Goal: Information Seeking & Learning: Learn about a topic

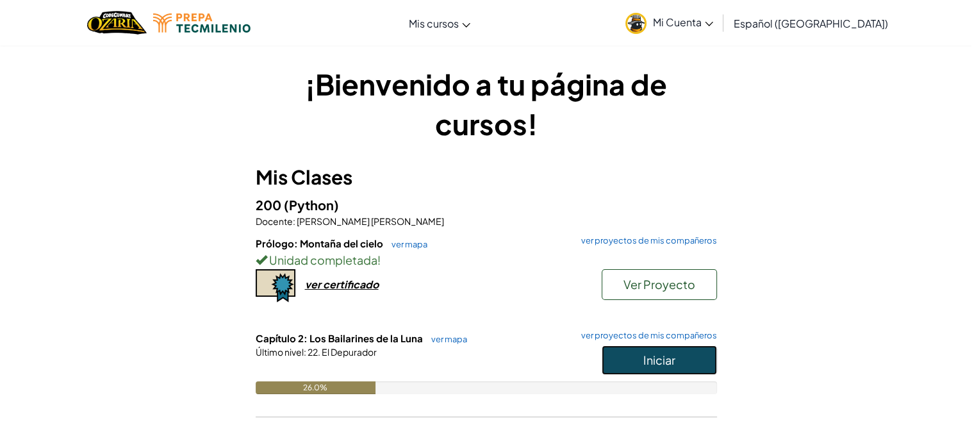
click at [646, 361] on span "Iniciar" at bounding box center [660, 360] width 32 height 15
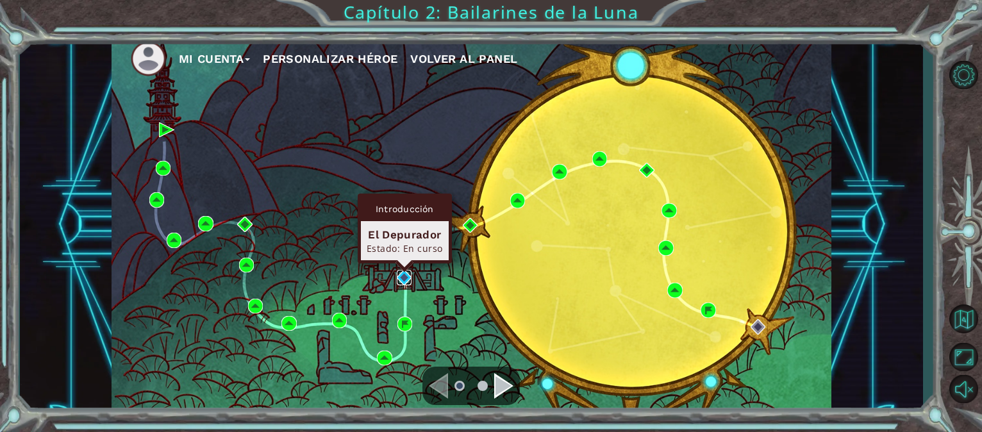
click at [406, 279] on img at bounding box center [404, 277] width 15 height 15
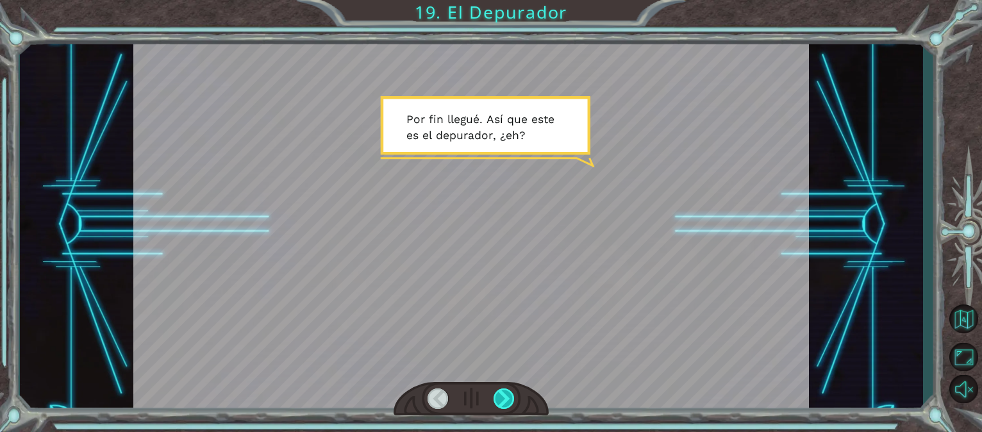
click at [505, 397] on div at bounding box center [504, 398] width 21 height 21
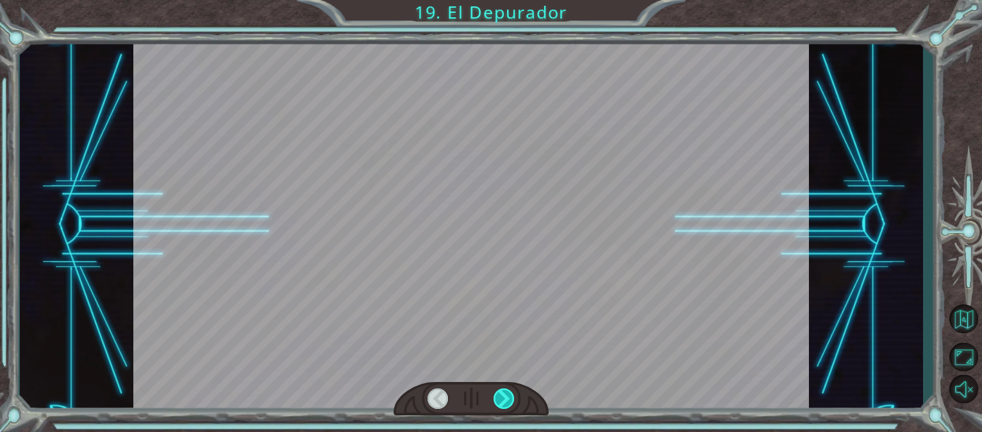
click at [505, 397] on div at bounding box center [504, 398] width 21 height 21
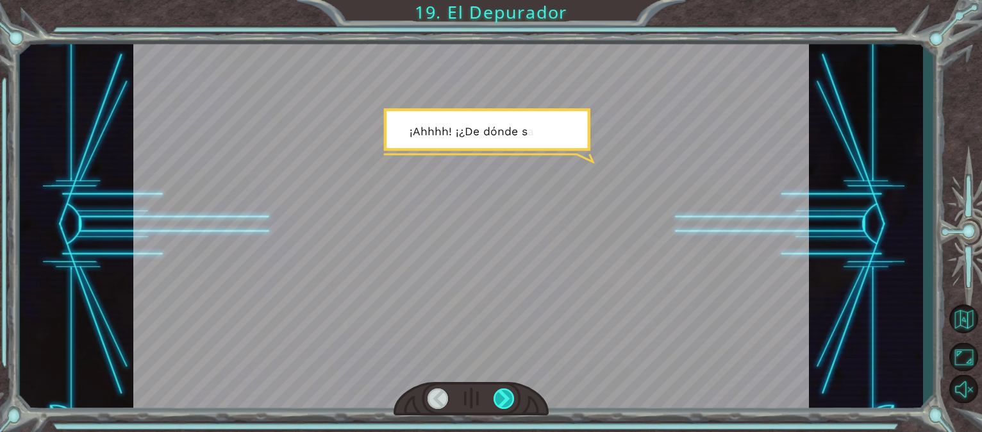
click at [505, 397] on div at bounding box center [504, 398] width 21 height 21
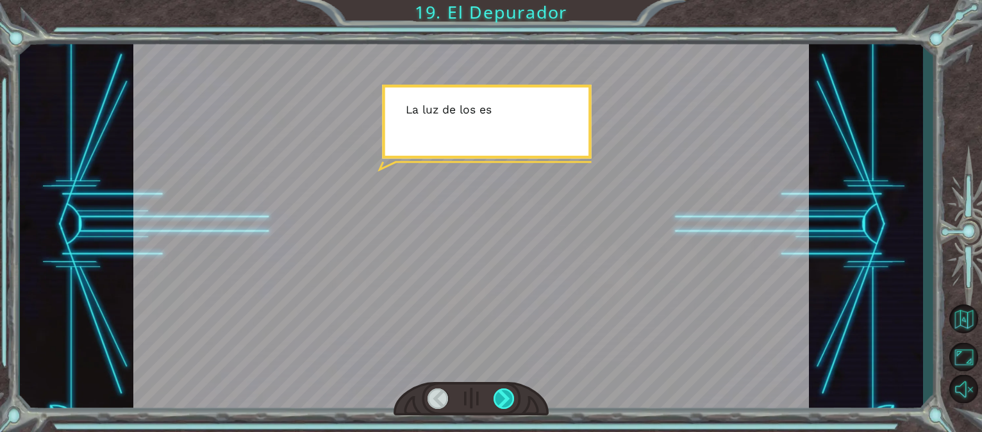
click at [505, 397] on div at bounding box center [504, 398] width 21 height 21
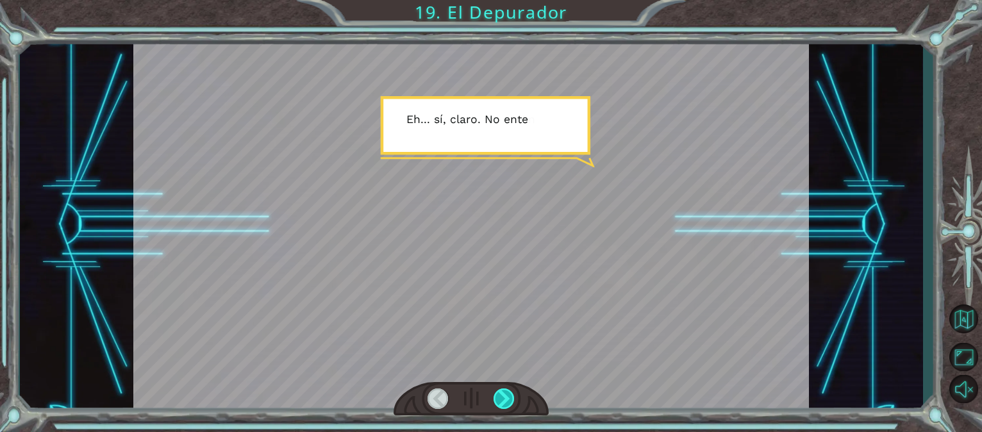
click at [505, 397] on div at bounding box center [504, 398] width 21 height 21
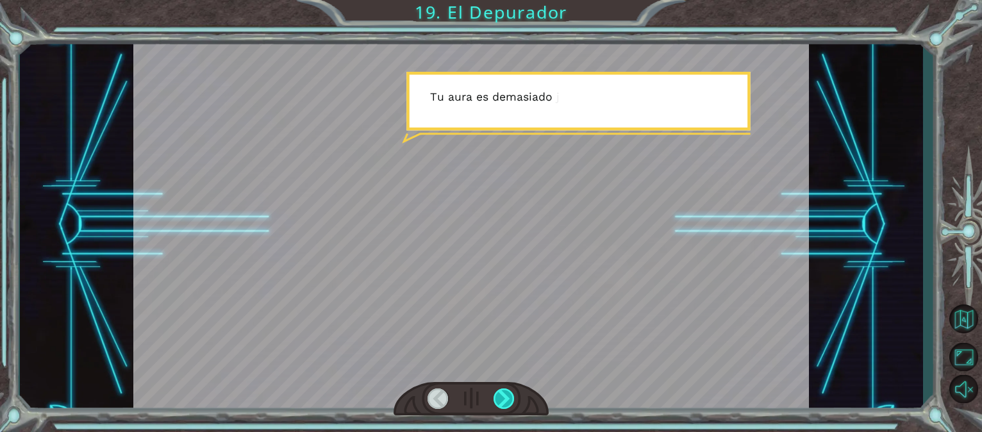
click at [505, 397] on div at bounding box center [504, 398] width 21 height 21
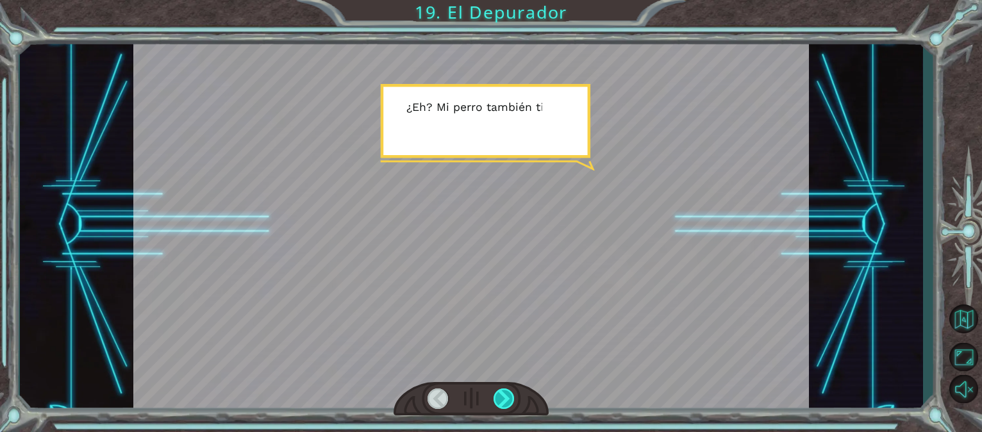
click at [505, 397] on div at bounding box center [504, 398] width 21 height 21
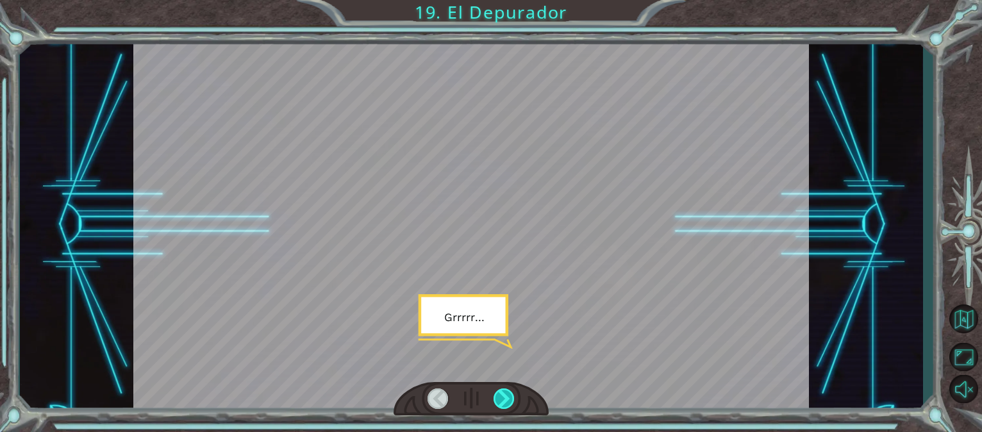
click at [505, 397] on div at bounding box center [504, 398] width 21 height 21
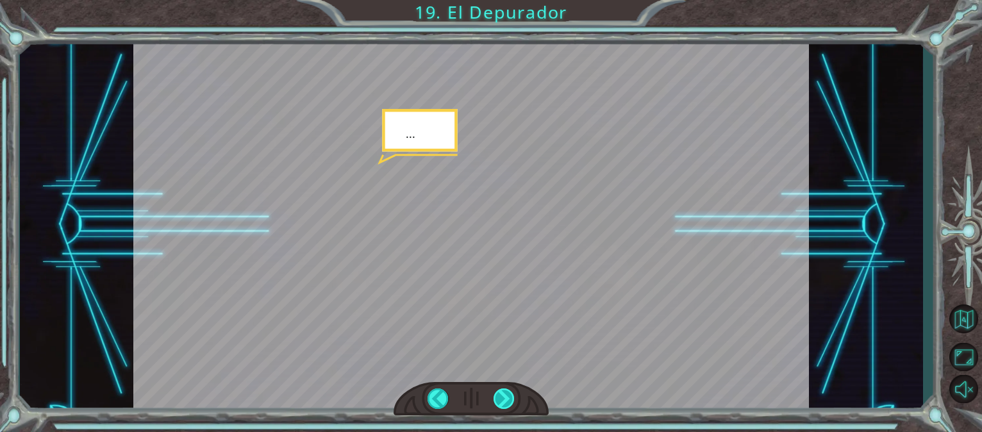
click at [505, 397] on div at bounding box center [504, 398] width 21 height 21
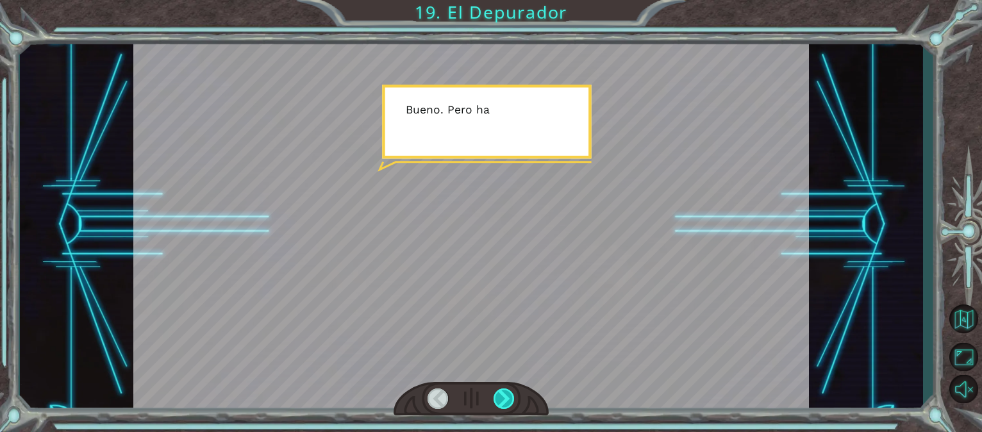
click at [505, 397] on div at bounding box center [504, 398] width 21 height 21
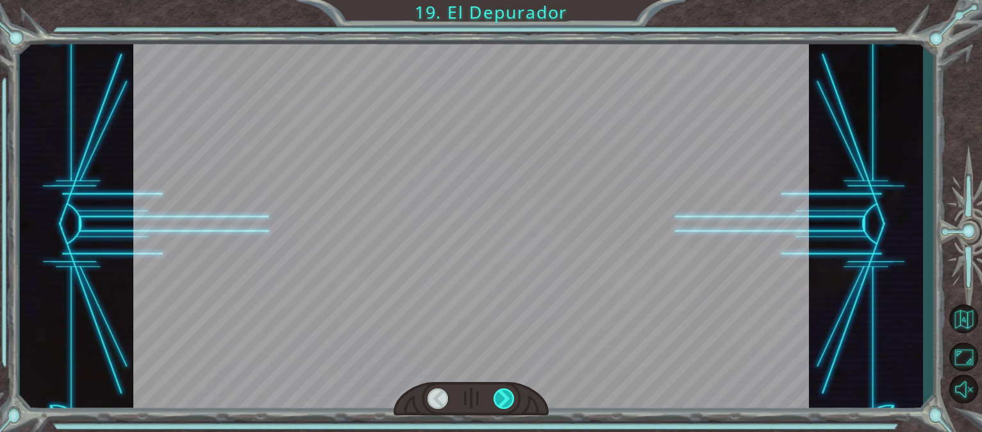
click at [505, 397] on div at bounding box center [504, 398] width 21 height 21
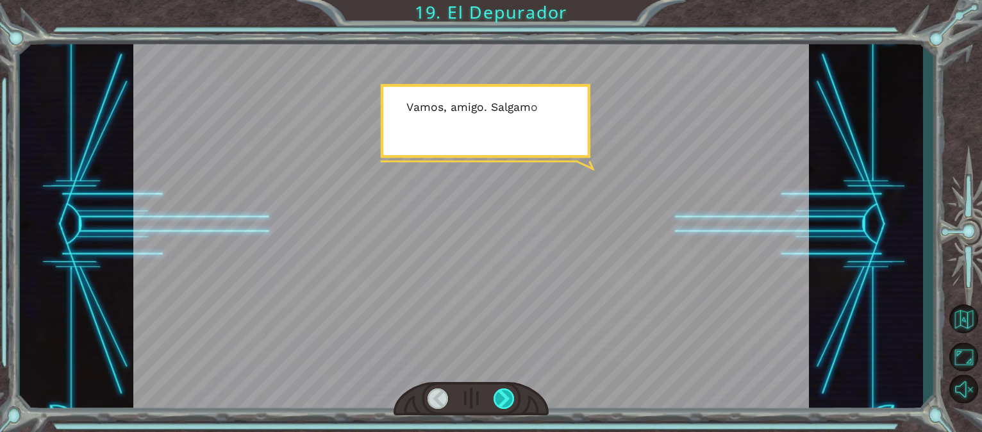
click at [505, 397] on div at bounding box center [504, 398] width 21 height 21
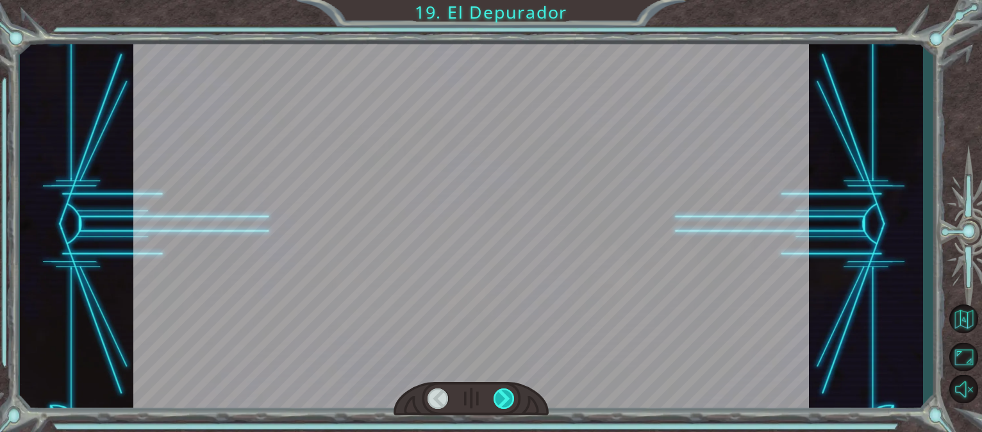
click at [505, 397] on div at bounding box center [504, 398] width 21 height 21
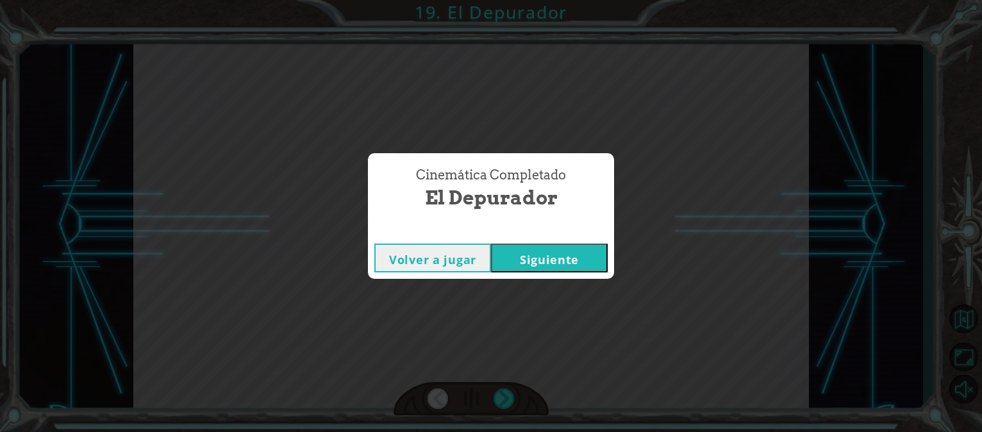
click at [567, 251] on button "Siguiente" at bounding box center [549, 258] width 117 height 29
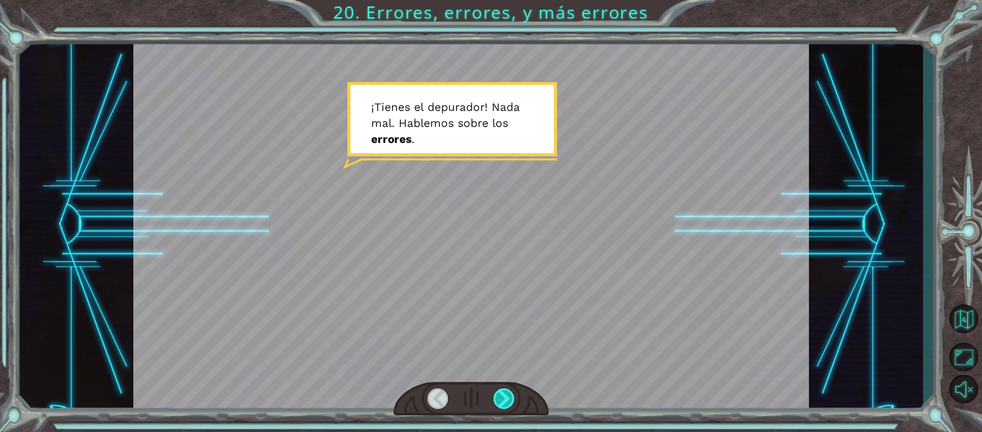
click at [506, 406] on div at bounding box center [504, 398] width 21 height 21
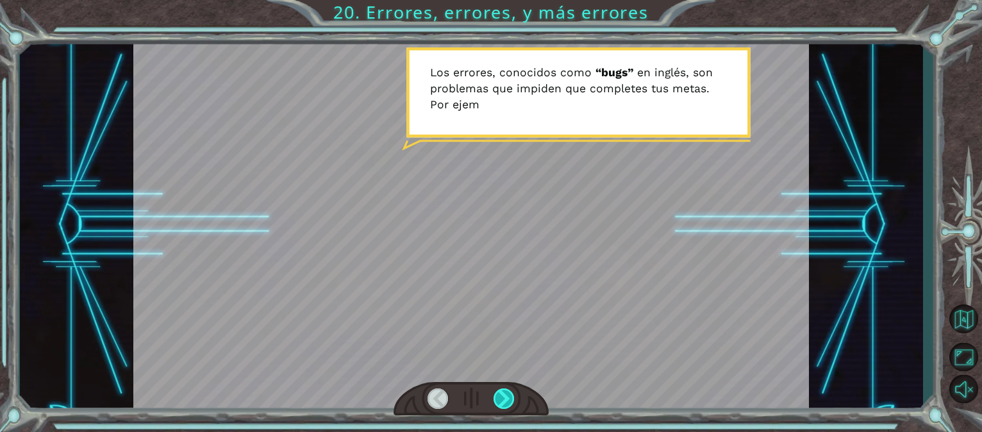
click at [506, 406] on div at bounding box center [504, 398] width 21 height 21
